Goal: Information Seeking & Learning: Learn about a topic

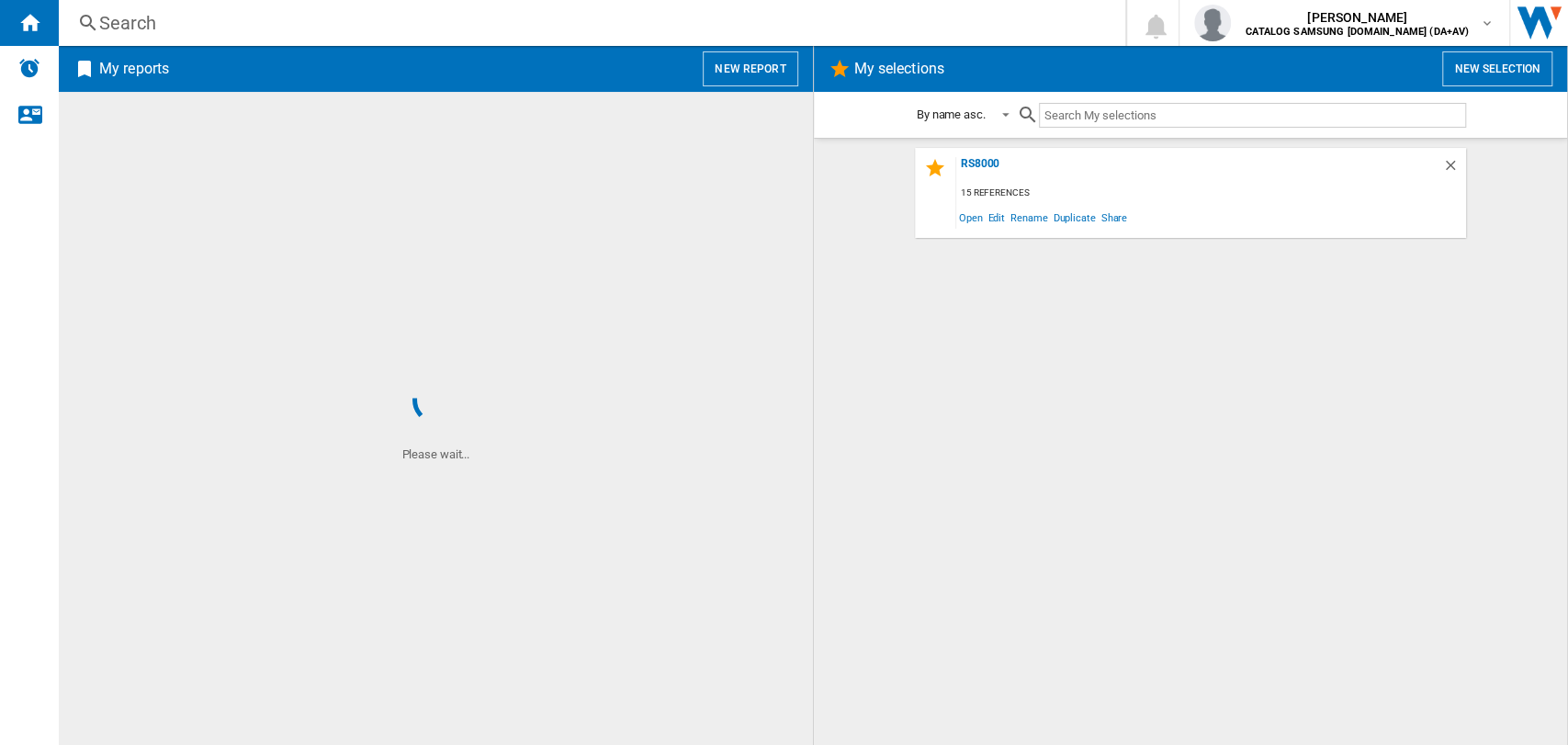
click at [203, 24] on div "Search" at bounding box center [588, 22] width 979 height 26
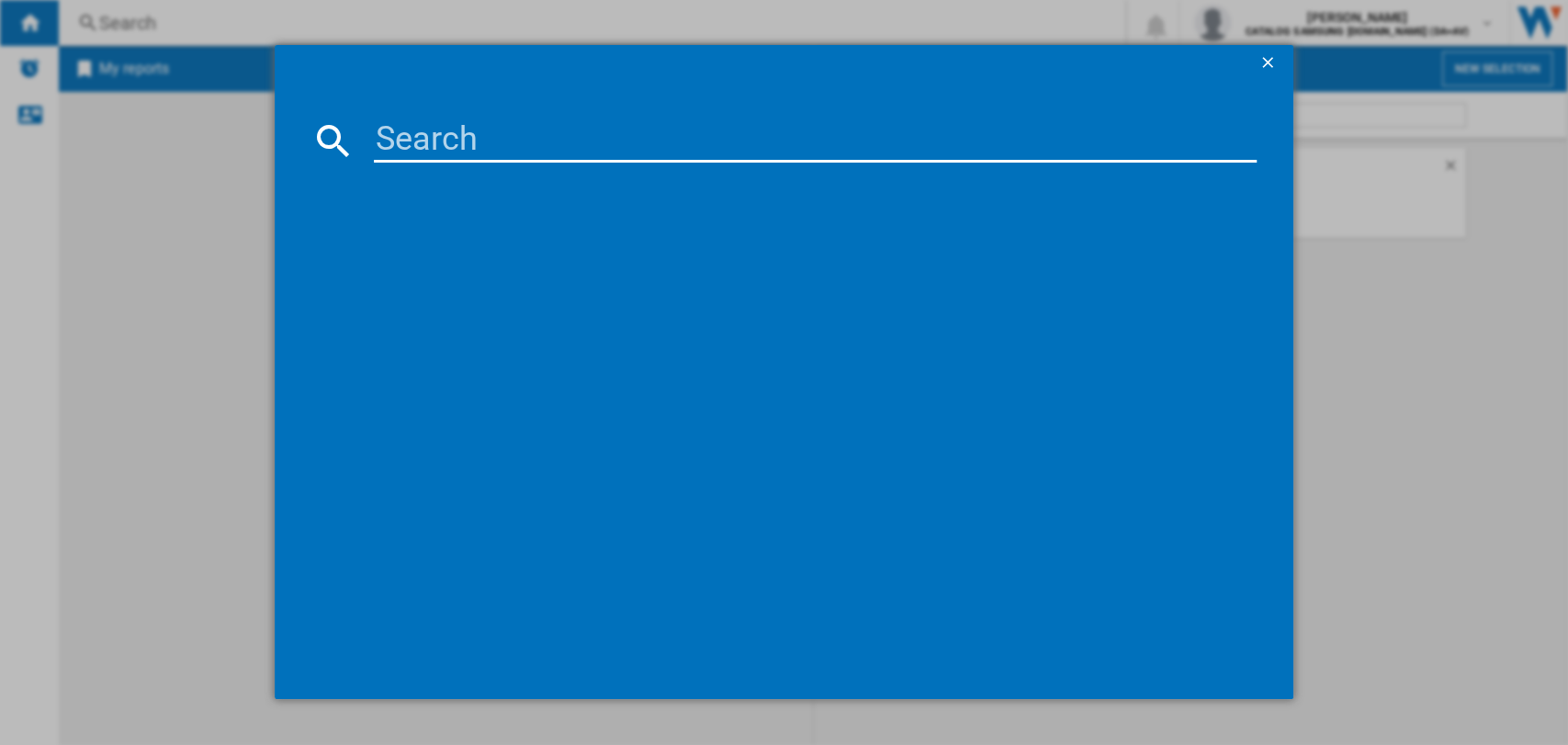
click at [397, 143] on input at bounding box center [815, 140] width 884 height 45
click at [587, 154] on input at bounding box center [815, 140] width 884 height 45
drag, startPoint x: 226, startPoint y: 238, endPoint x: 226, endPoint y: 168, distance: 70.0
click at [226, 237] on div at bounding box center [784, 372] width 1568 height 744
click at [1263, 63] on ng-md-icon "getI18NText('BUTTONS.CLOSE_DIALOG')" at bounding box center [1269, 64] width 22 height 22
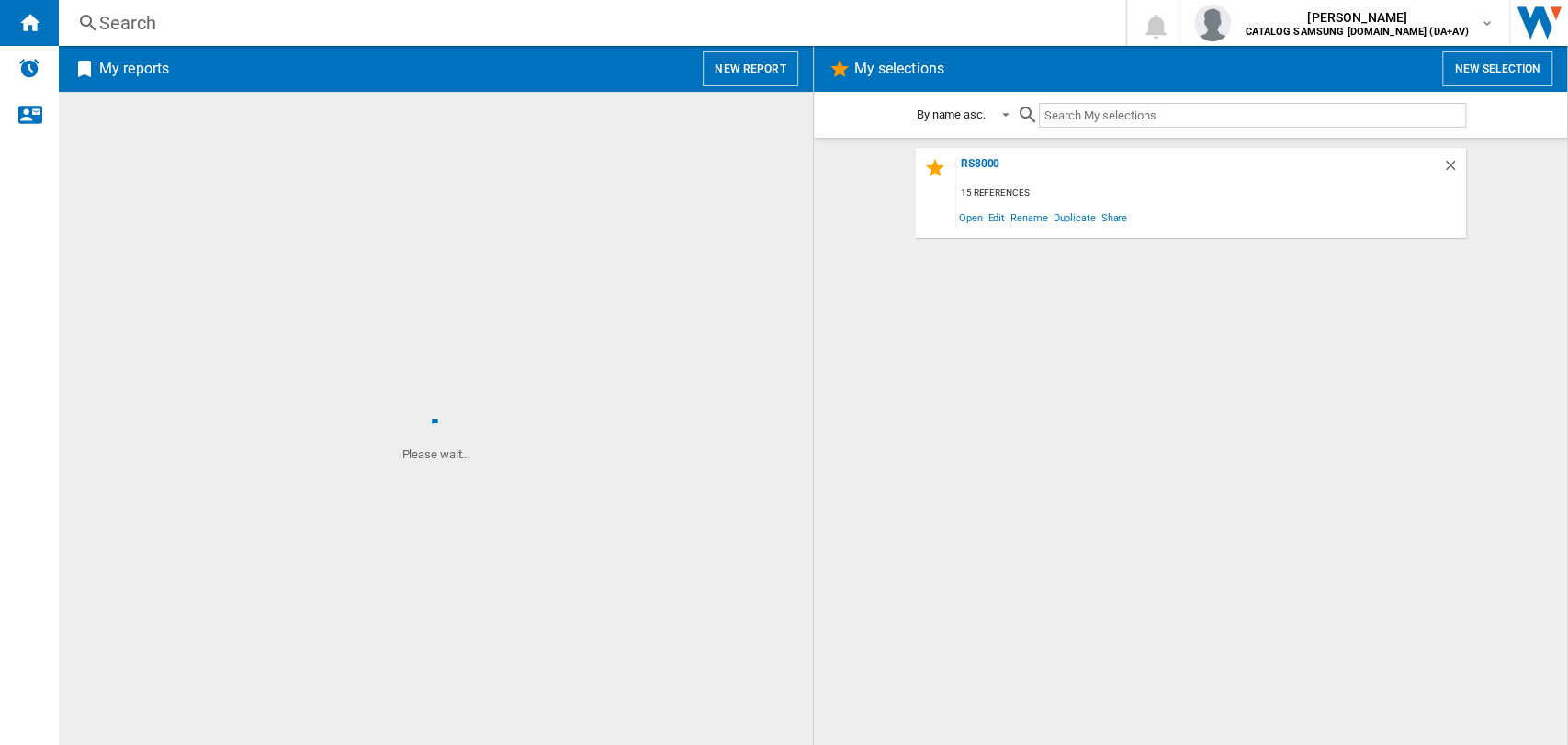
click at [179, 31] on div "Search" at bounding box center [588, 22] width 979 height 26
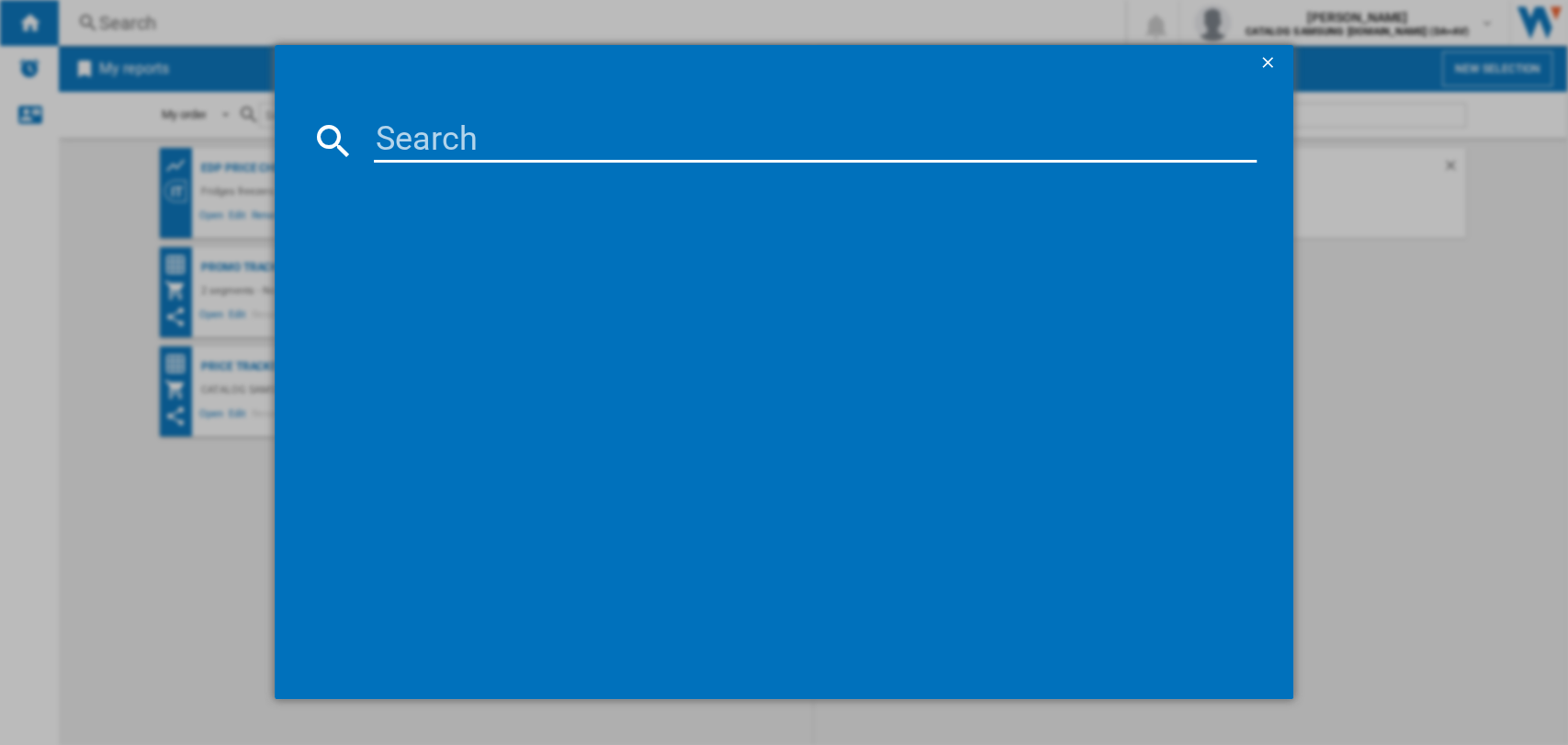
click at [426, 141] on input at bounding box center [815, 140] width 884 height 45
click at [1243, 403] on div at bounding box center [785, 417] width 947 height 492
click at [1389, 328] on div at bounding box center [784, 372] width 1568 height 744
click at [1260, 64] on ng-md-icon "getI18NText('BUTTONS.CLOSE_DIALOG')" at bounding box center [1269, 64] width 22 height 22
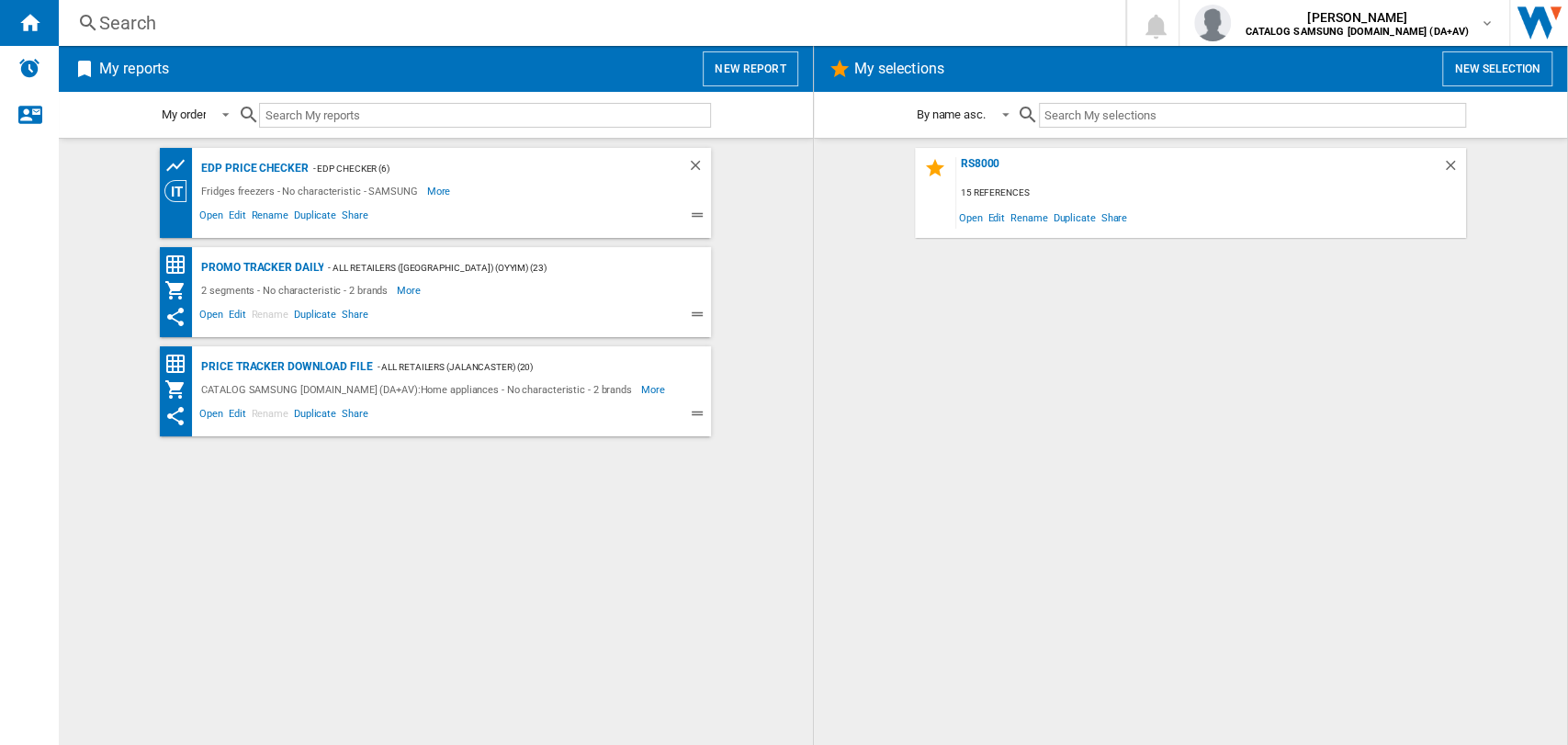
click at [1223, 315] on div "RS8000 15 references Open Edit Rename Duplicate Share" at bounding box center [1191, 441] width 717 height 587
click at [167, 30] on div "Search" at bounding box center [588, 22] width 979 height 26
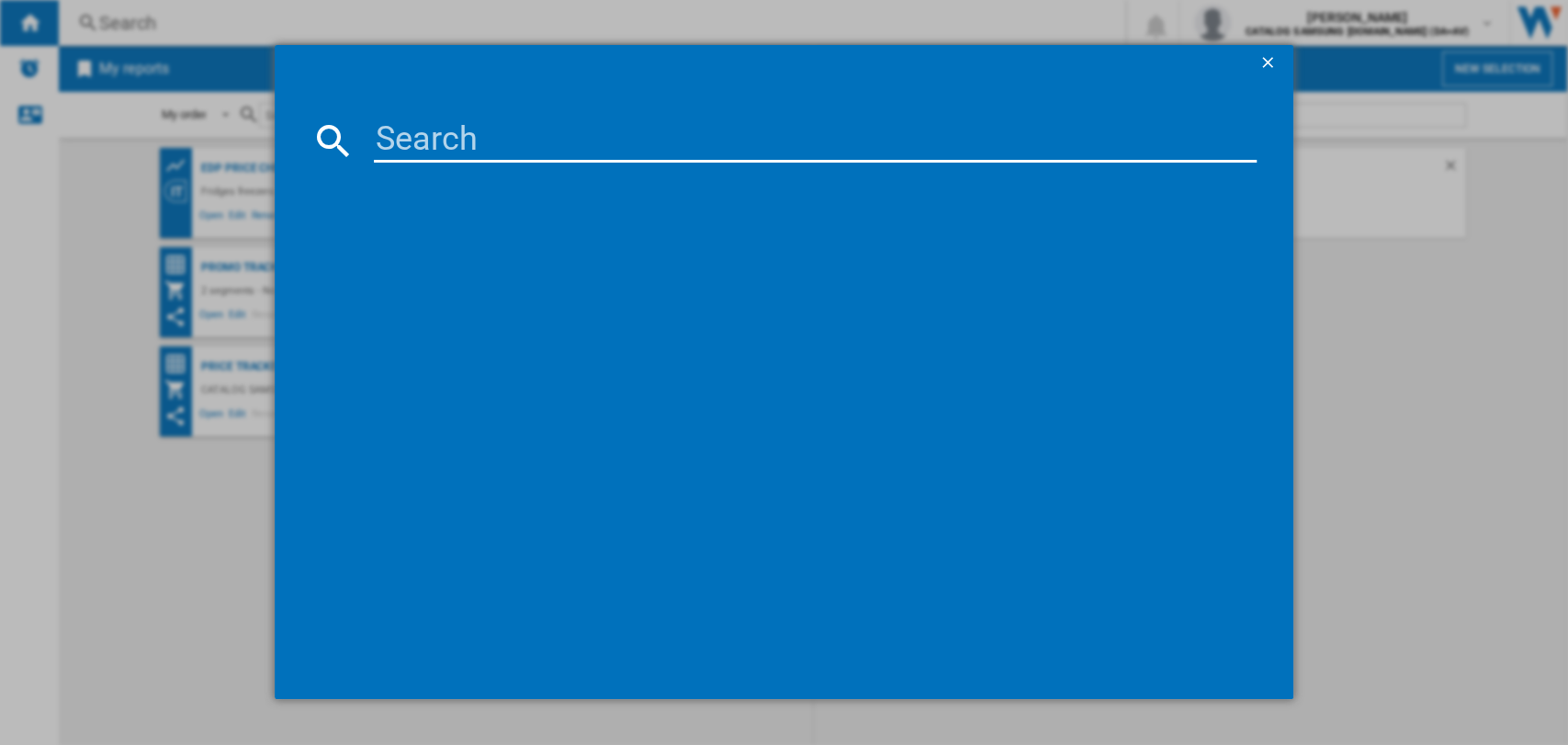
click at [442, 152] on input at bounding box center [815, 140] width 884 height 45
paste input "VS20C8524TB/EU"
type input "VS20C8524TB"
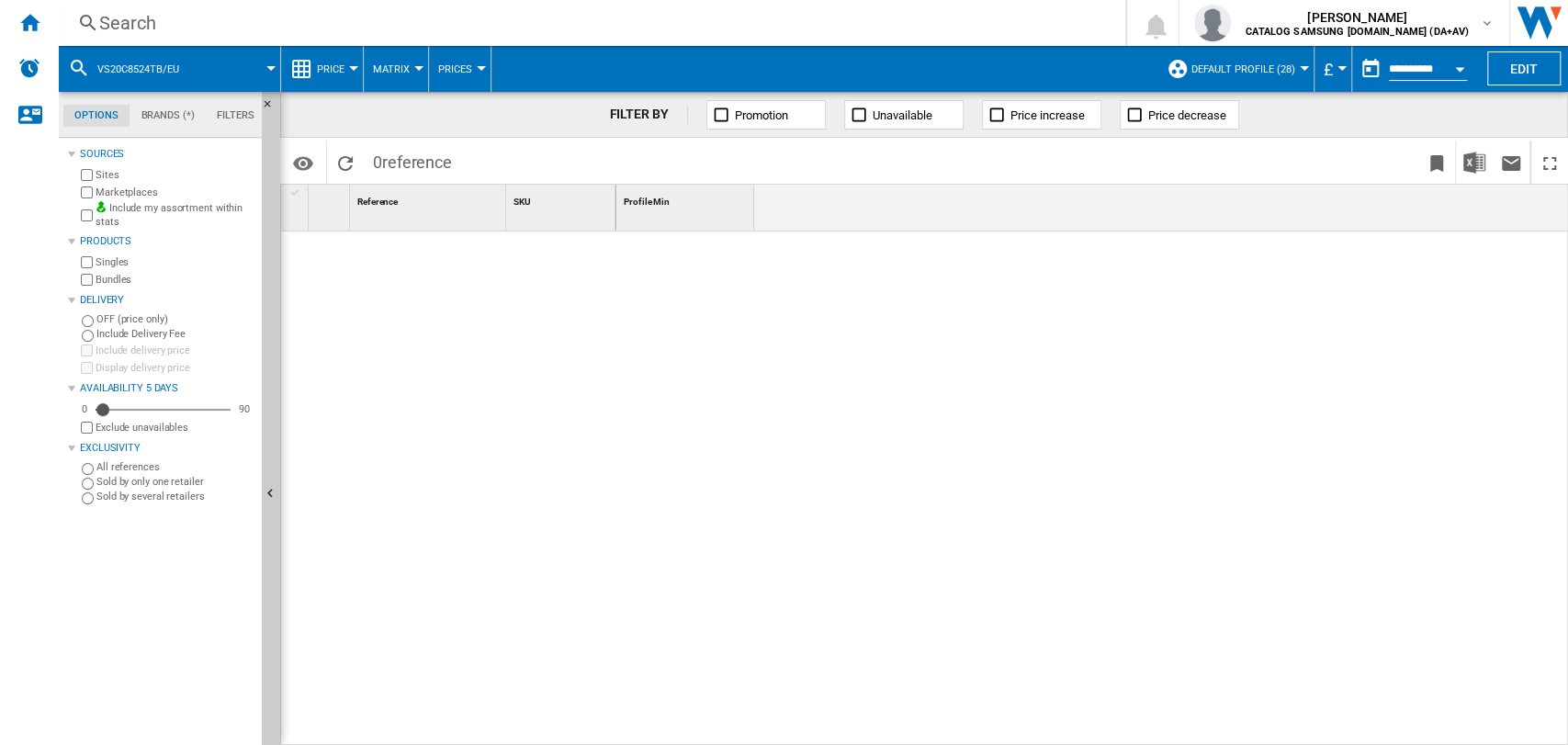
click at [207, 14] on div "Search" at bounding box center [588, 22] width 979 height 26
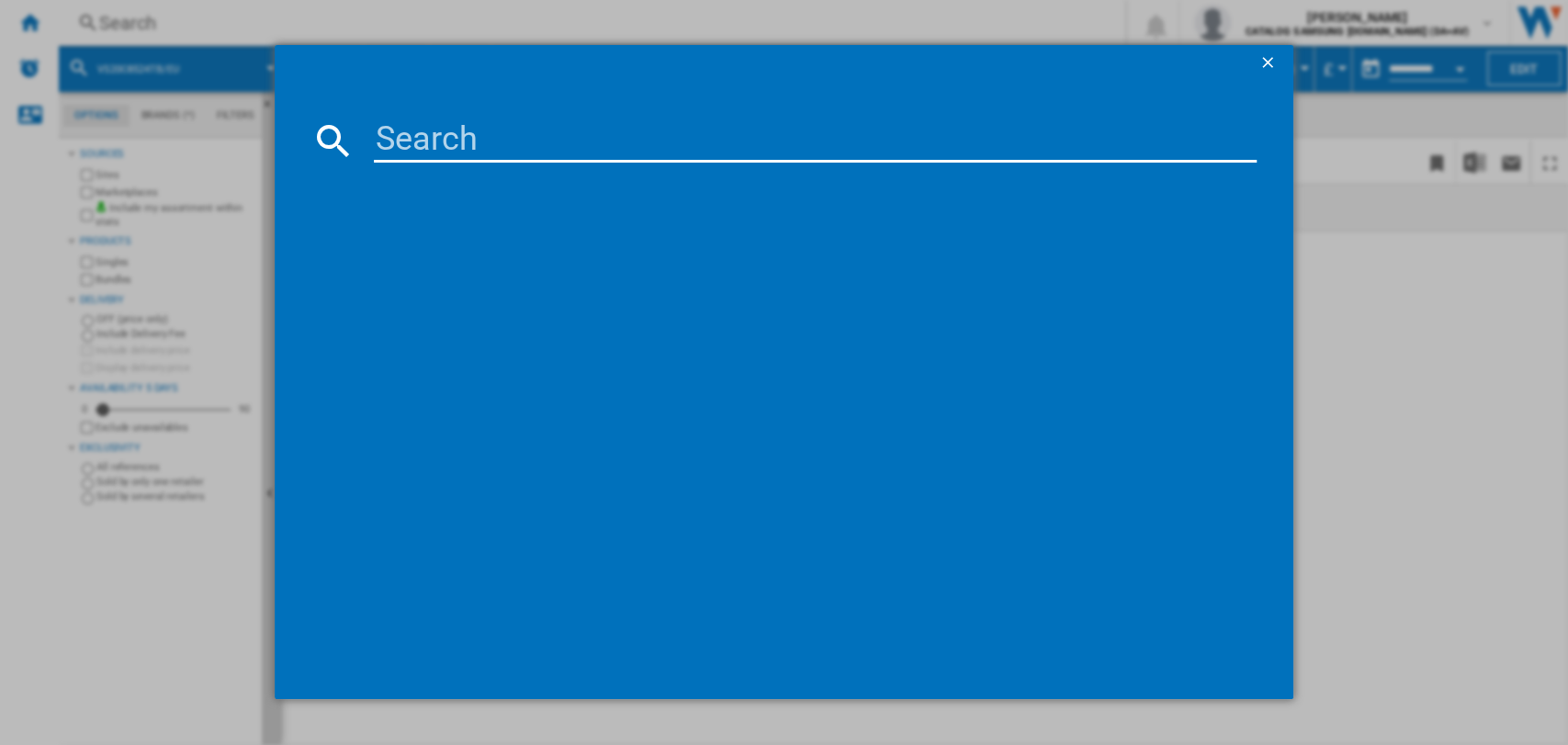
click at [424, 147] on input at bounding box center [815, 140] width 884 height 45
paste input "VS20C8524TB/EU"
type input "VS20C8524TB"
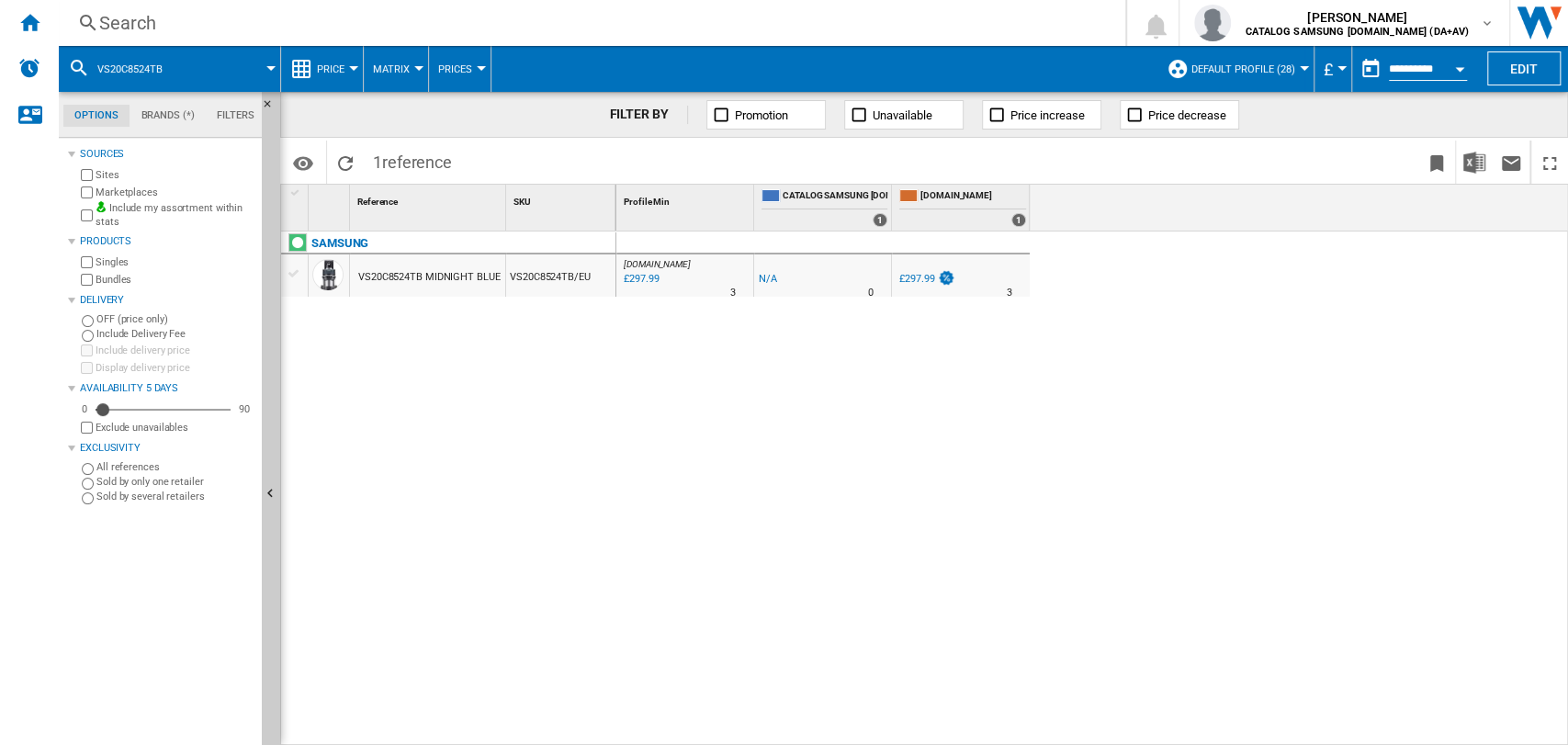
click at [919, 279] on div "£297.99" at bounding box center [917, 279] width 35 height 12
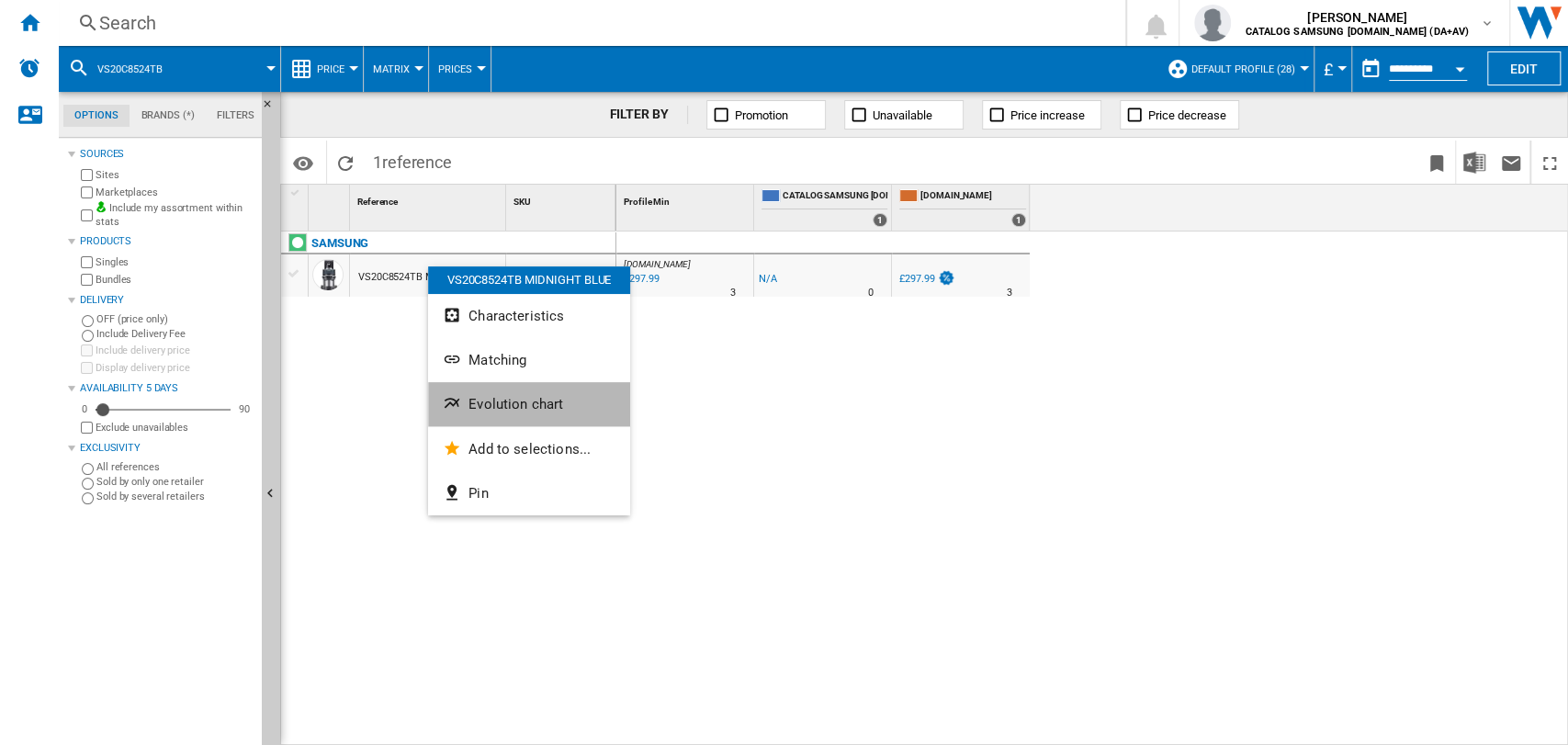
click at [532, 408] on span "Evolution chart" at bounding box center [516, 403] width 95 height 16
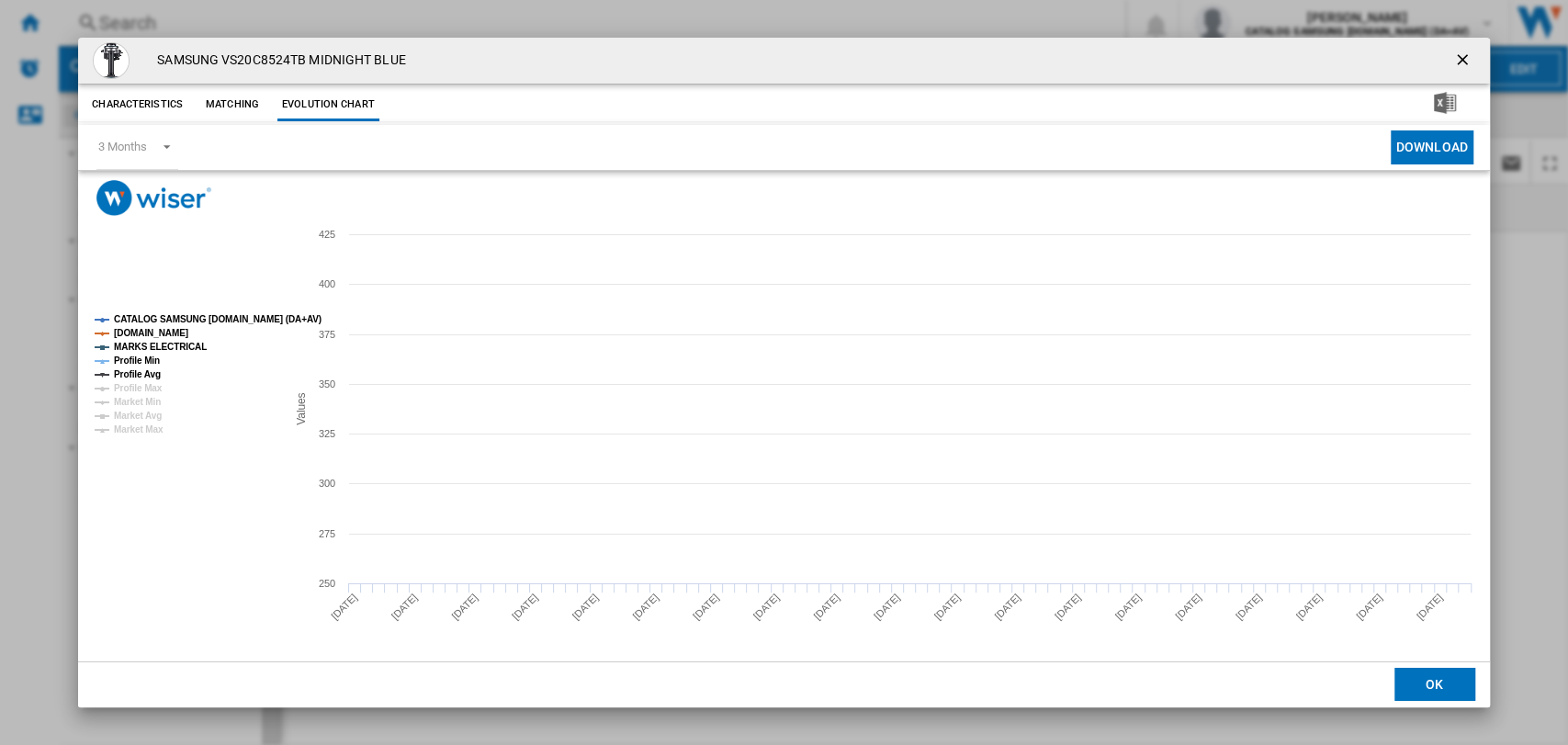
click at [157, 317] on tspan "CATALOG SAMSUNG [DOMAIN_NAME] (DA+AV)" at bounding box center [218, 319] width 207 height 10
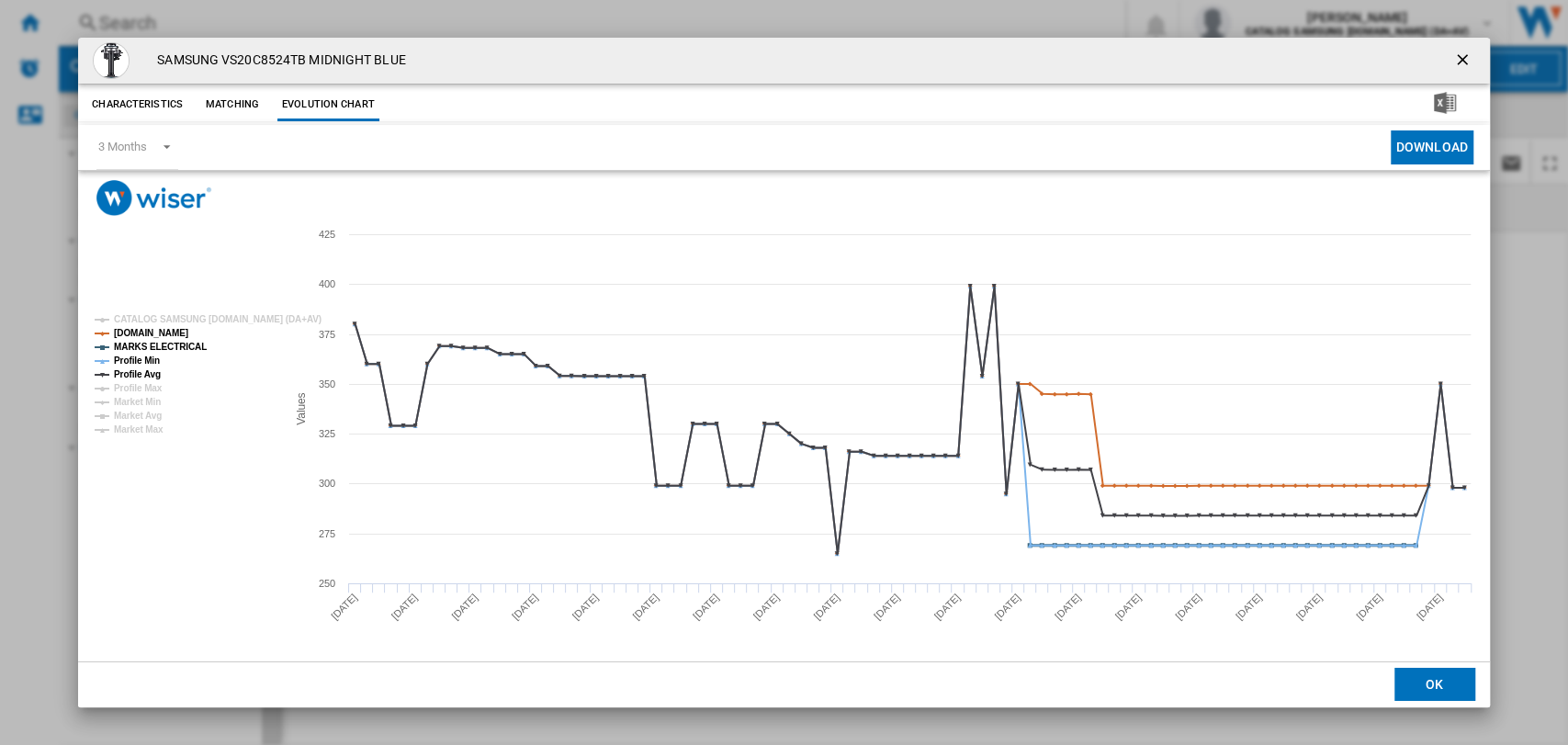
click at [154, 344] on tspan "MARKS ELECTRICAL" at bounding box center [161, 346] width 93 height 10
click at [150, 348] on tspan "MARKS ELECTRICAL" at bounding box center [161, 346] width 93 height 10
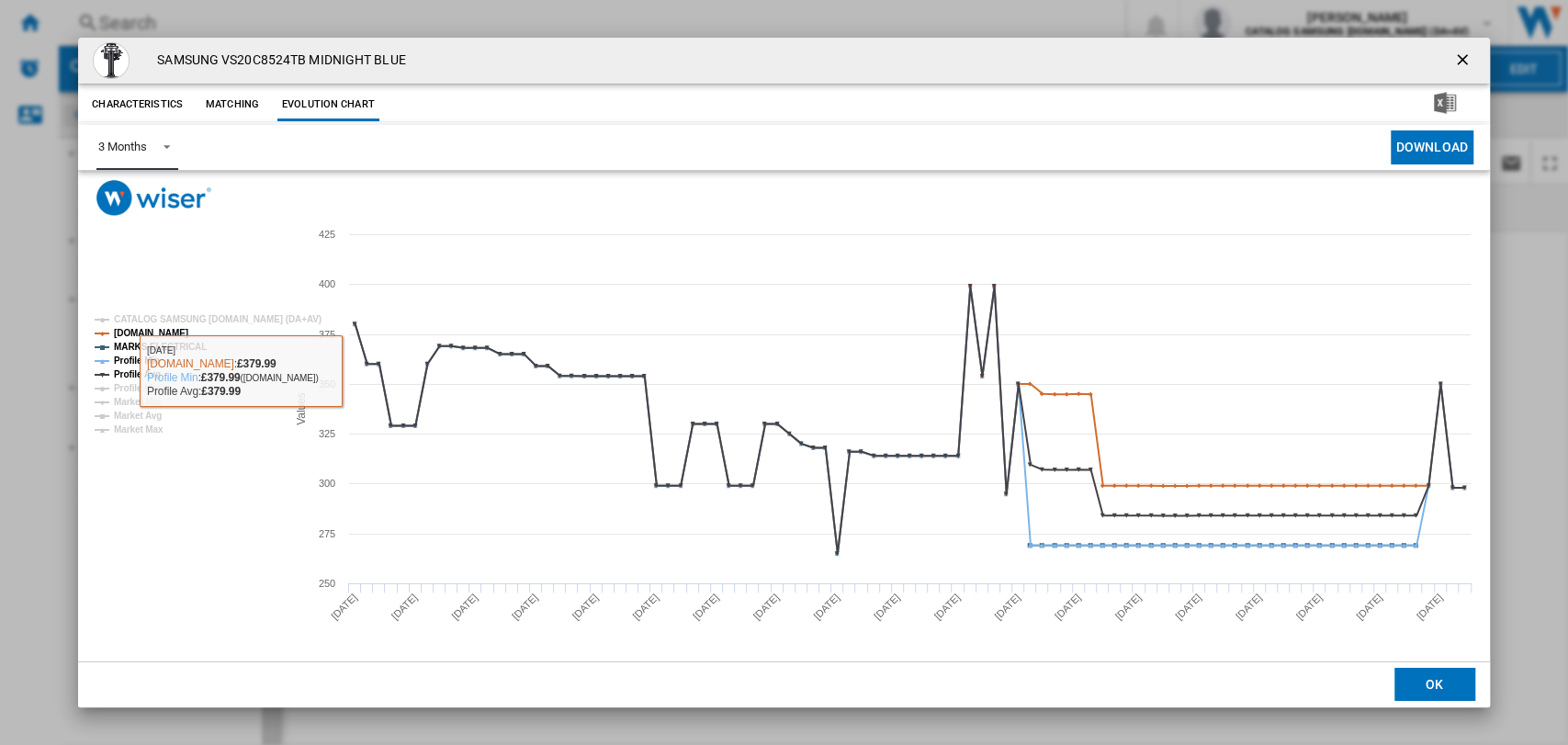
click at [163, 137] on span "Product popup" at bounding box center [162, 144] width 22 height 16
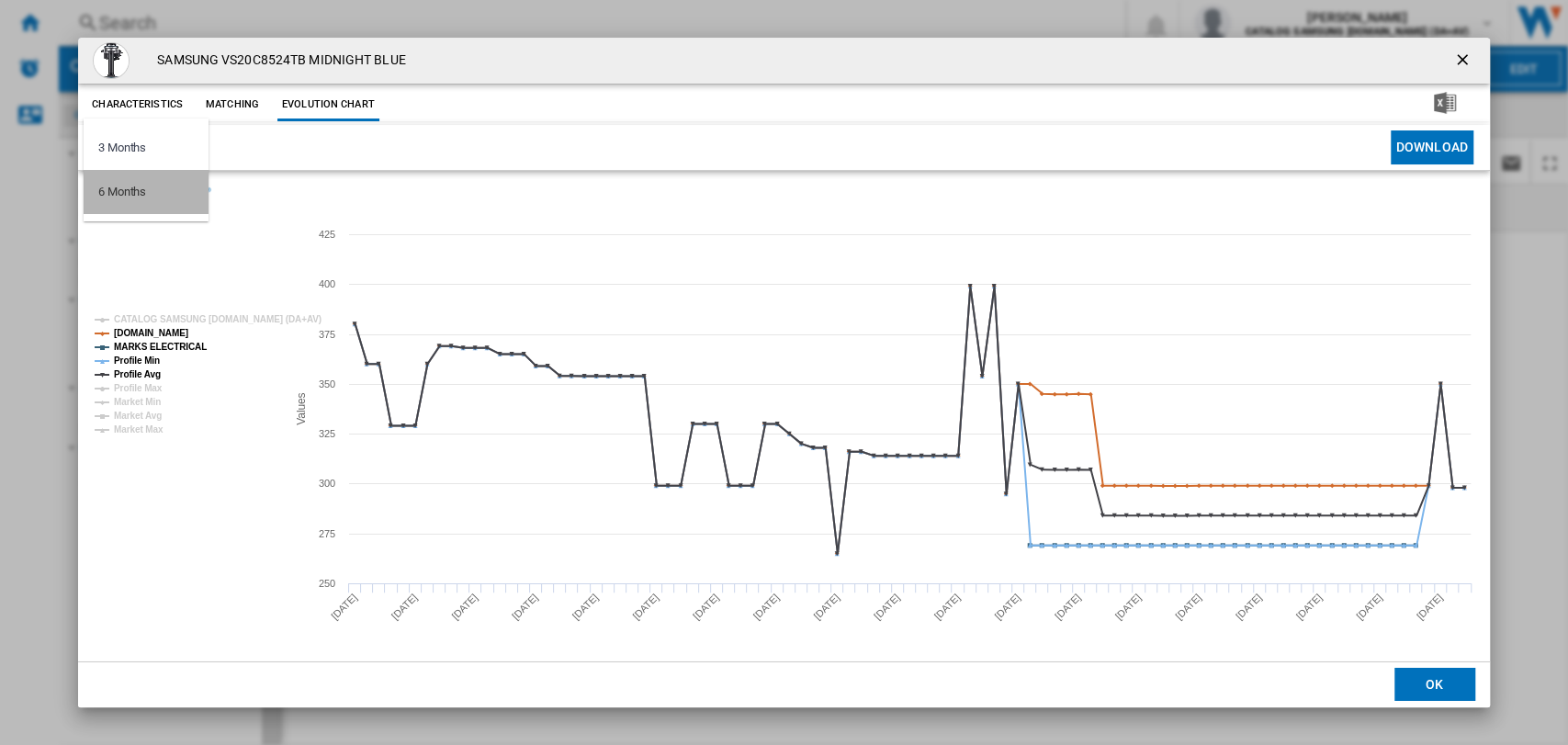
click at [153, 198] on md-option "6 Months" at bounding box center [145, 193] width 125 height 45
